Goal: Information Seeking & Learning: Learn about a topic

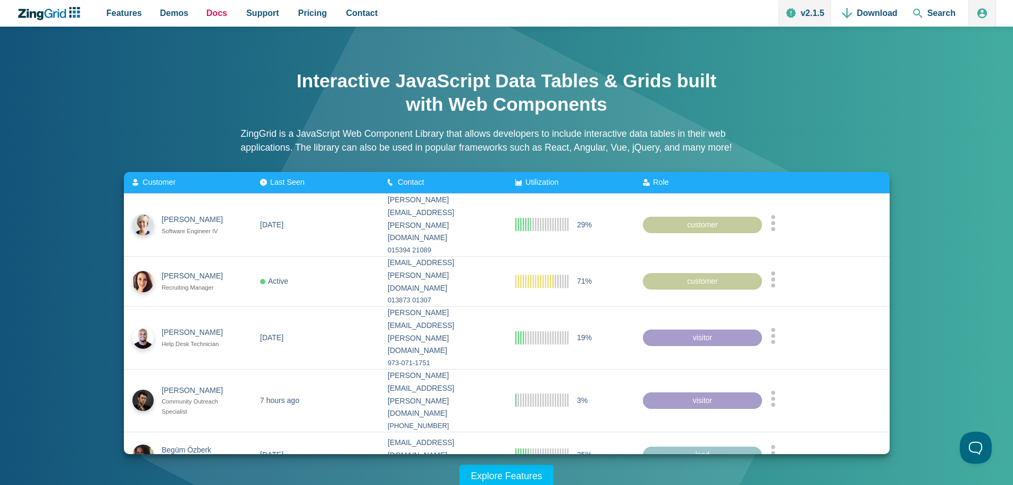
click at [202, 13] on link "Docs" at bounding box center [216, 13] width 29 height 27
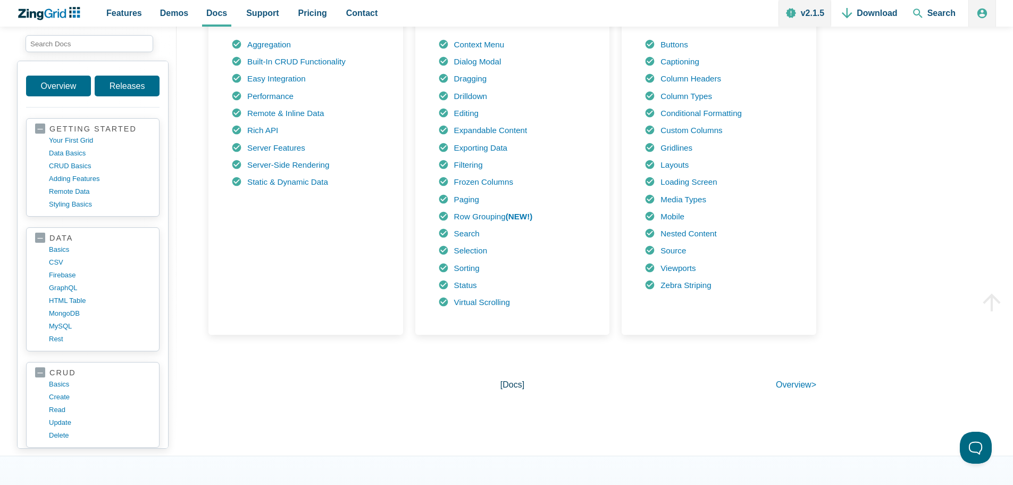
scroll to position [607, 0]
click at [87, 40] on input "search input" at bounding box center [90, 43] width 128 height 17
click at [152, 16] on div "Demos Browse by Features" at bounding box center [174, 13] width 45 height 27
click at [168, 15] on span "Demos" at bounding box center [174, 13] width 28 height 14
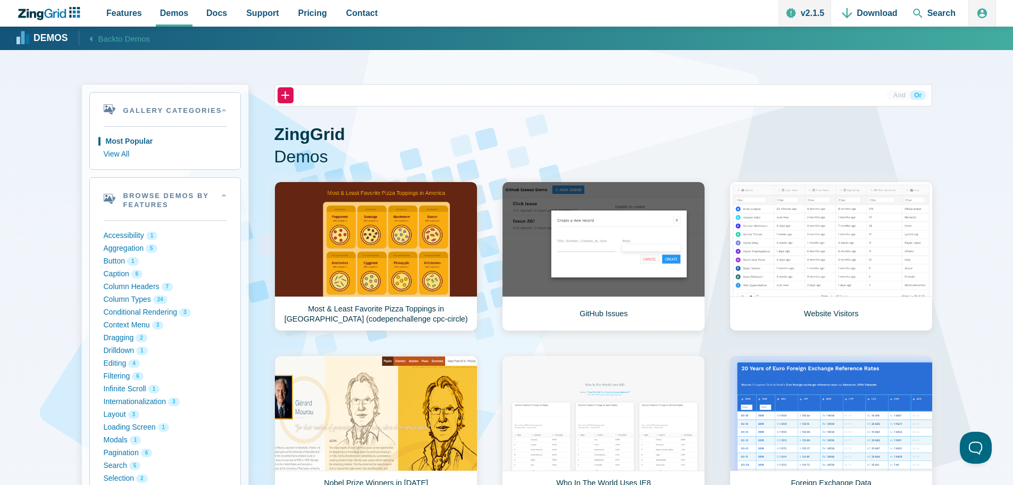
click at [795, 265] on link "Website Visitors" at bounding box center [831, 255] width 203 height 149
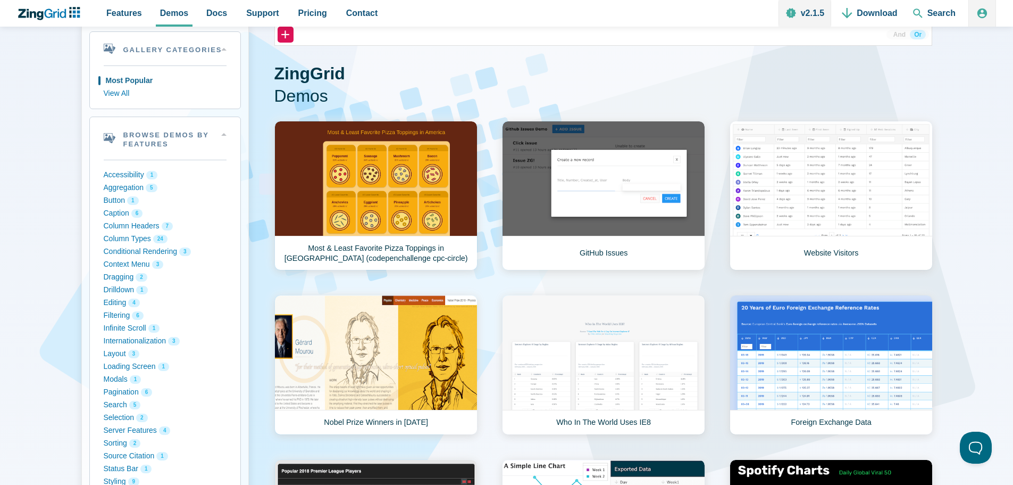
scroll to position [106, 0]
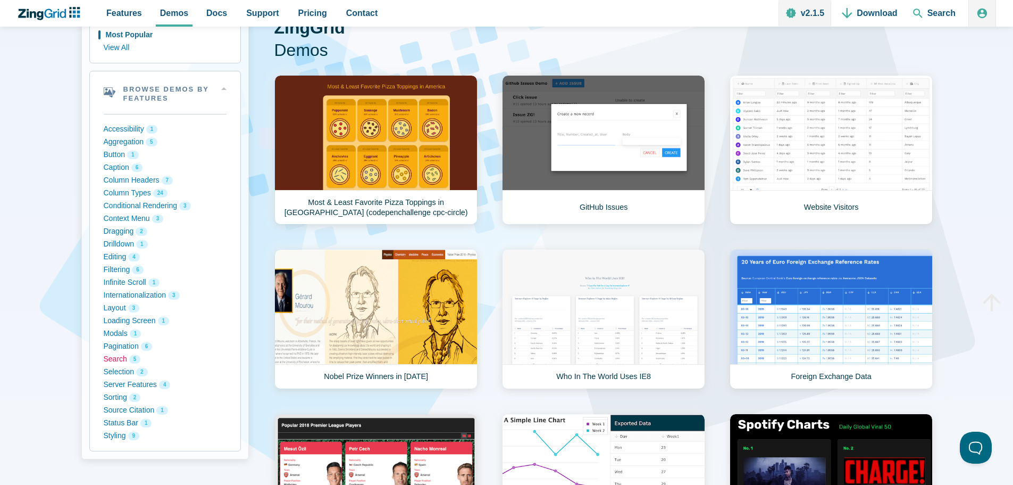
click at [116, 358] on button "Search 5" at bounding box center [165, 359] width 123 height 13
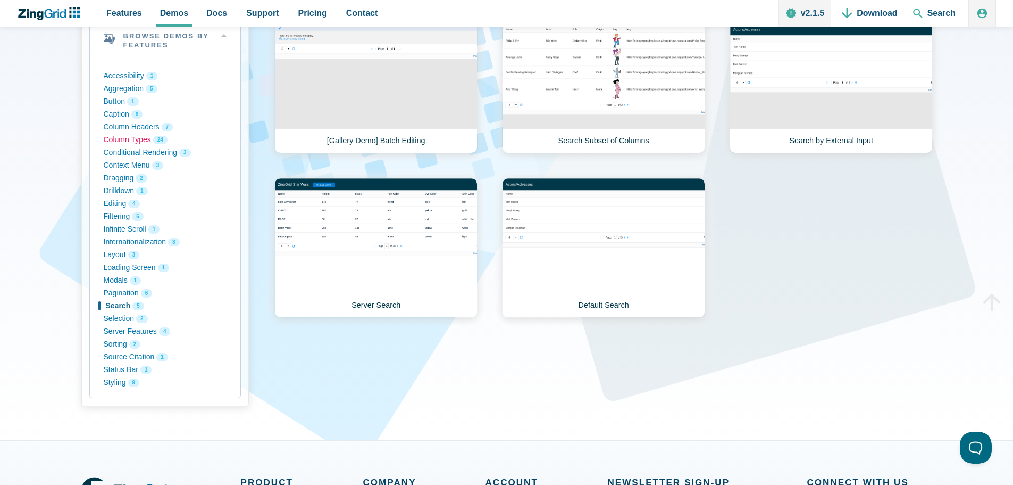
scroll to position [106, 0]
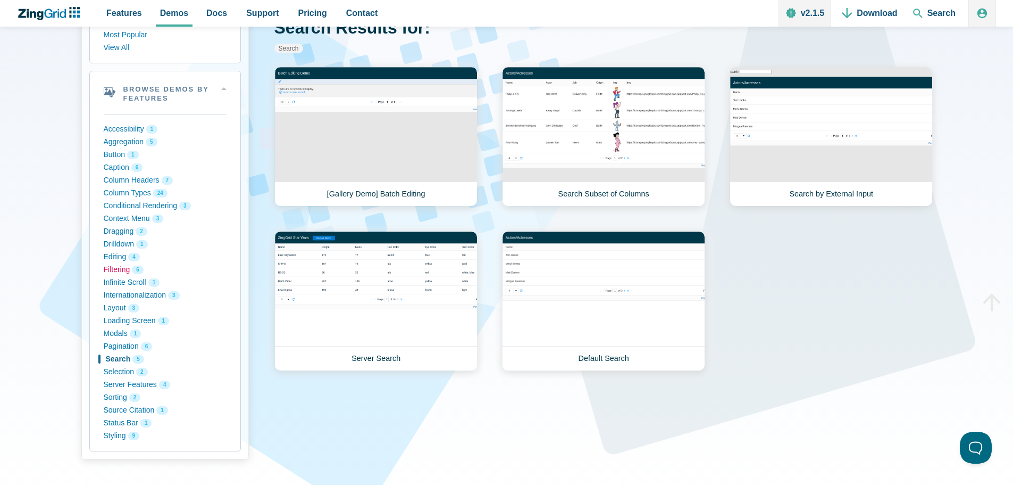
click at [115, 270] on button "Filtering 6" at bounding box center [165, 269] width 123 height 13
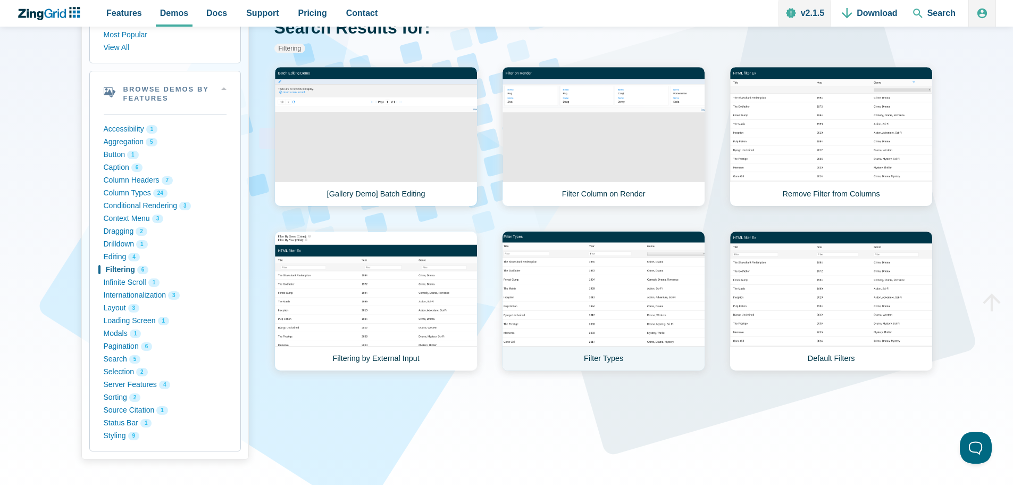
click at [612, 309] on link "Filter Types" at bounding box center [603, 301] width 203 height 140
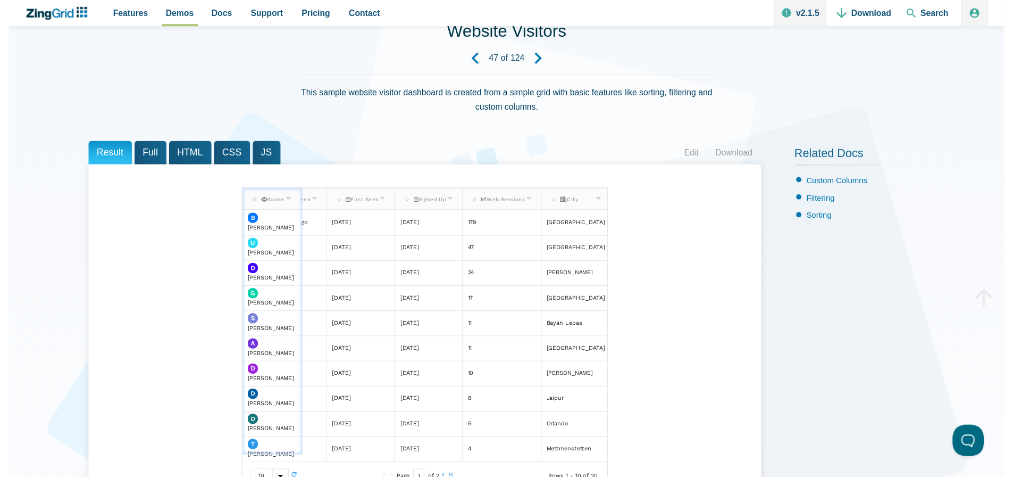
scroll to position [53, 0]
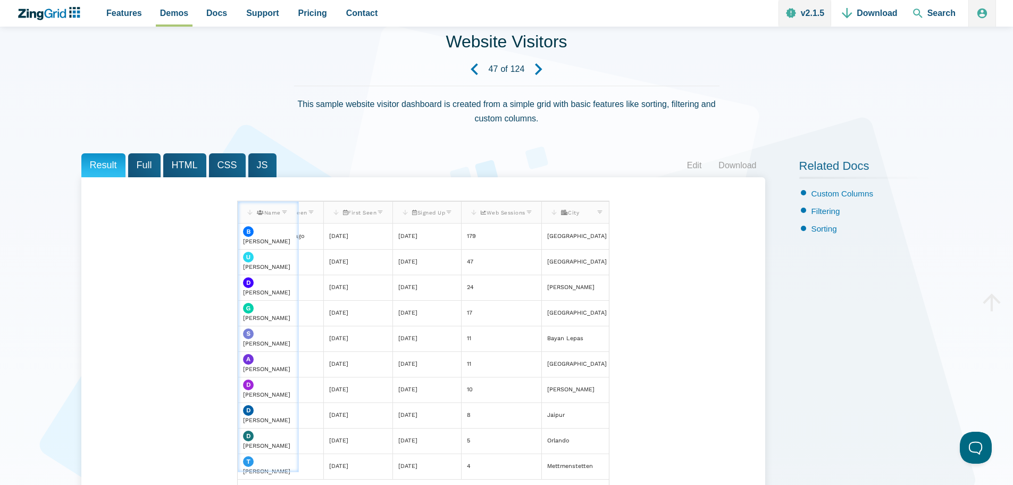
click at [146, 172] on span "Full" at bounding box center [144, 165] width 32 height 24
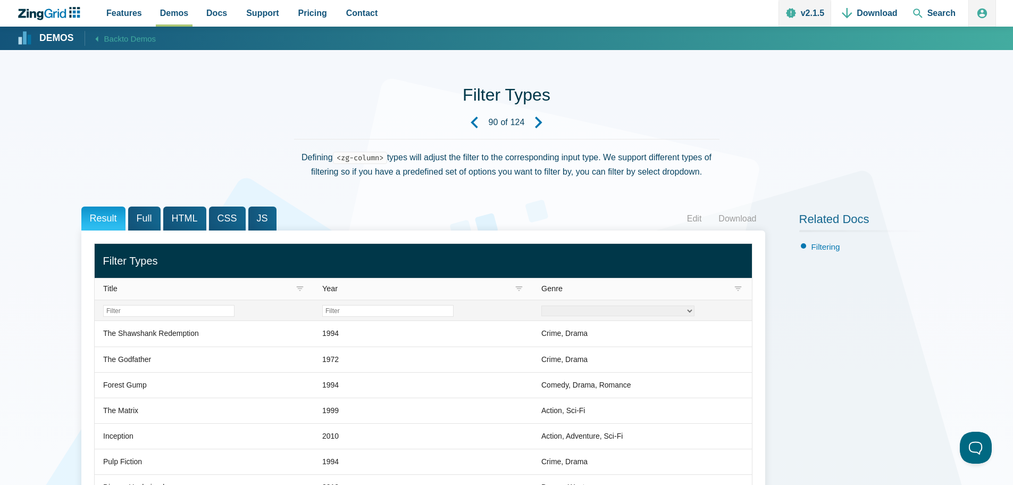
click at [624, 310] on select "Crime Drama Romance Sci-Fi Western Mystery Thriller" at bounding box center [617, 310] width 153 height 11
click at [822, 363] on div "Related Docs Filtering" at bounding box center [865, 425] width 133 height 439
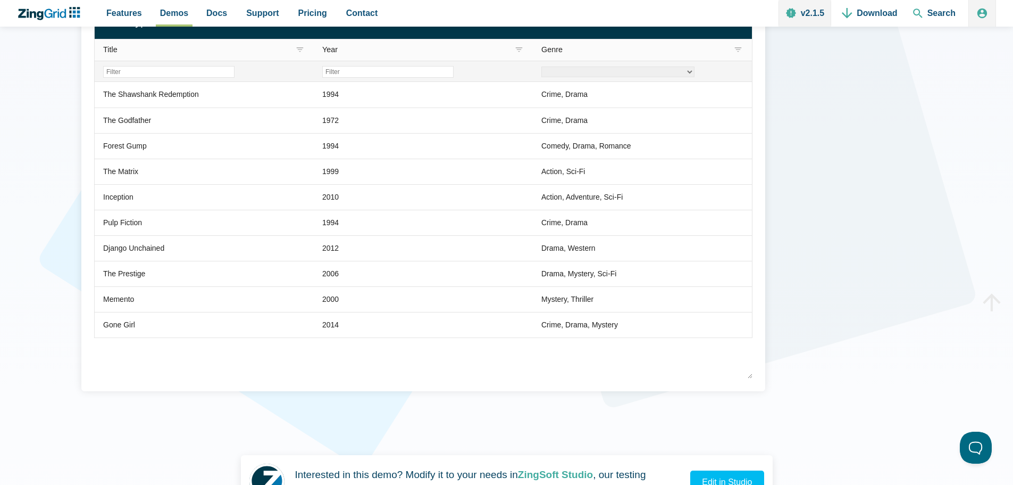
scroll to position [53, 0]
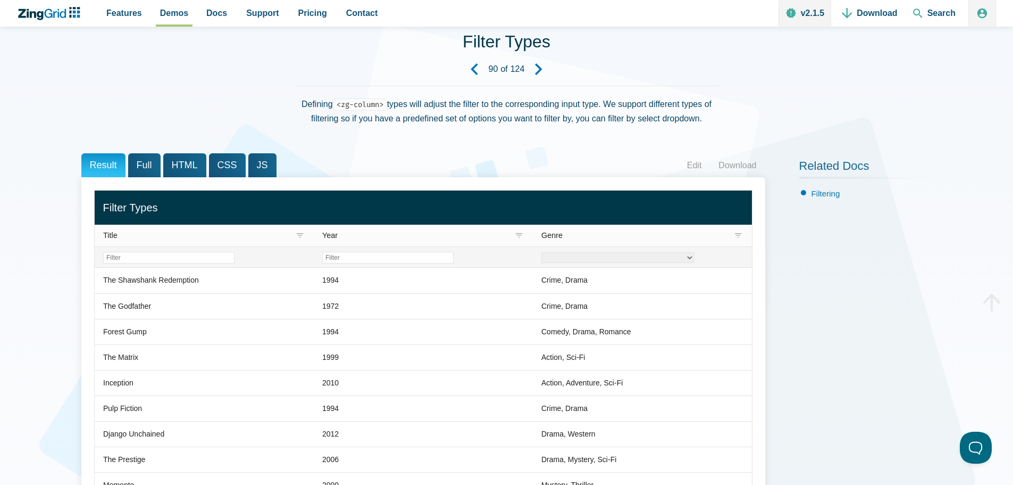
click at [176, 165] on span "HTML" at bounding box center [184, 165] width 43 height 24
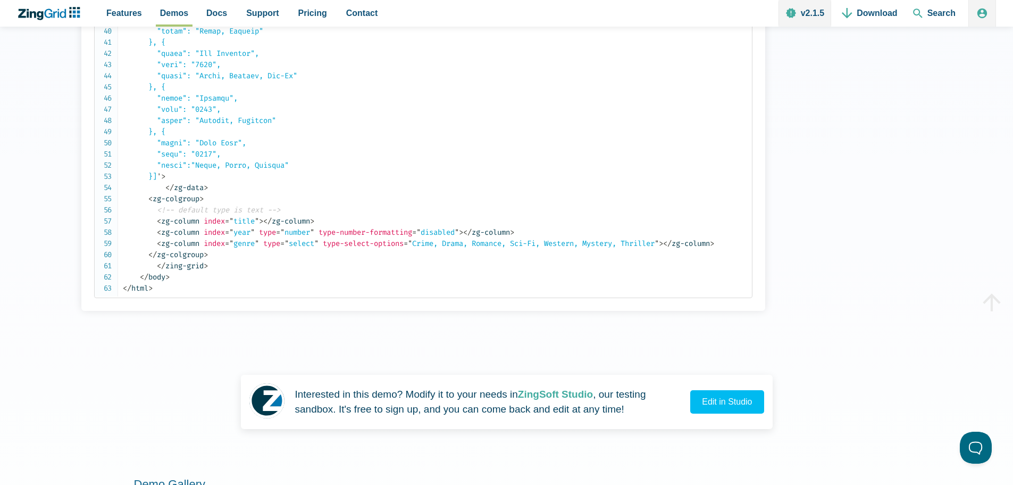
scroll to position [691, 0]
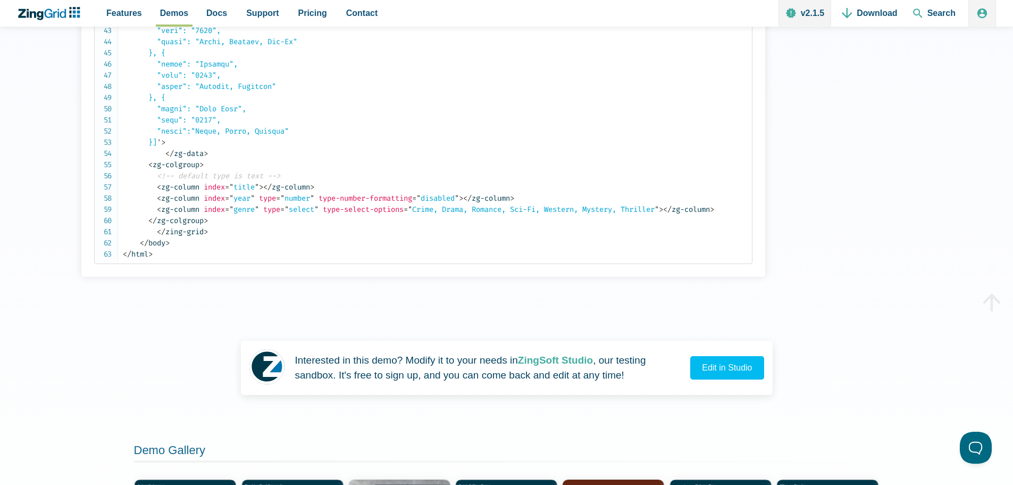
click at [255, 198] on span "= " year "" at bounding box center [240, 198] width 30 height 9
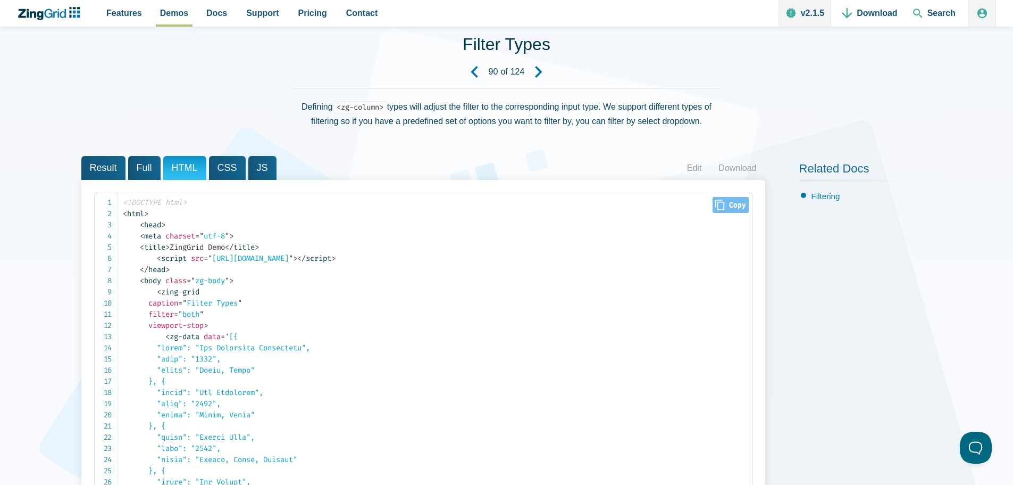
scroll to position [0, 0]
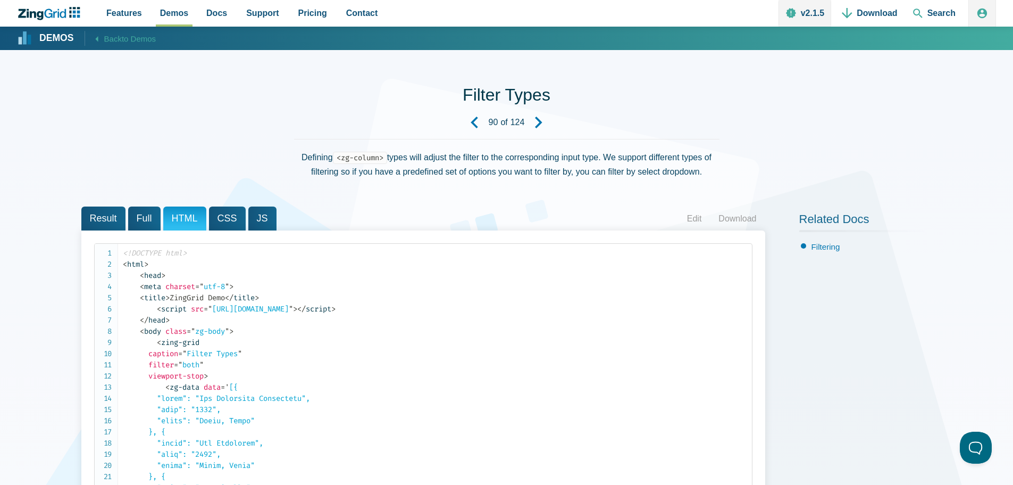
click at [479, 124] on icon "Previous Demo" at bounding box center [475, 122] width 12 height 12
